Goal: Task Accomplishment & Management: Use online tool/utility

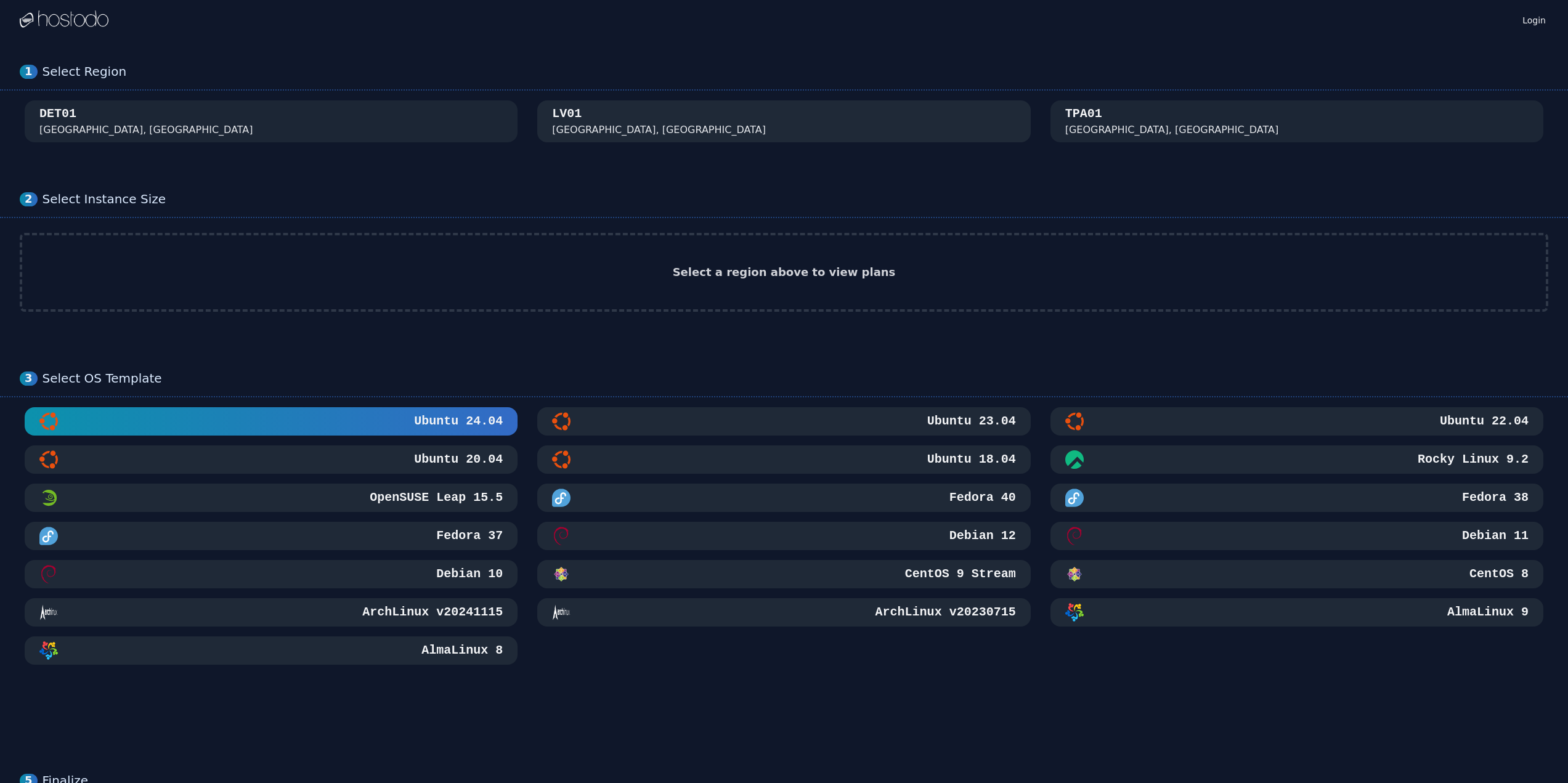
click at [607, 124] on div "[GEOGRAPHIC_DATA], [GEOGRAPHIC_DATA]" at bounding box center [658, 129] width 213 height 15
